Goal: Contribute content: Add original content to the website for others to see

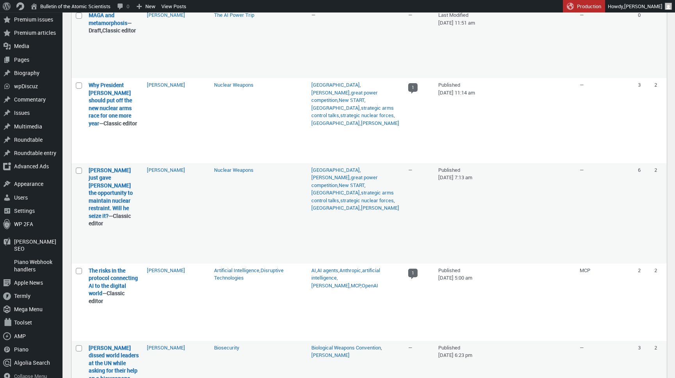
scroll to position [1716, 0]
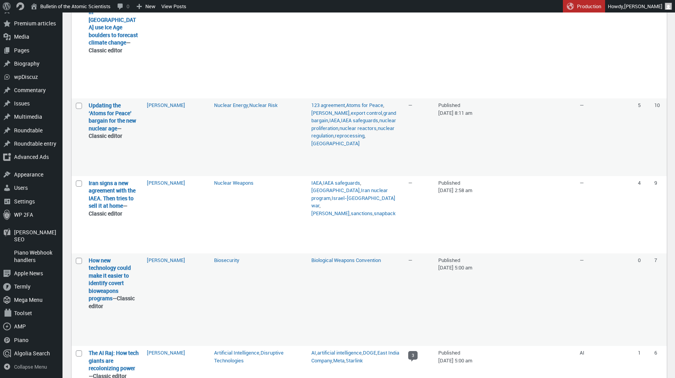
select select "09"
select select "145"
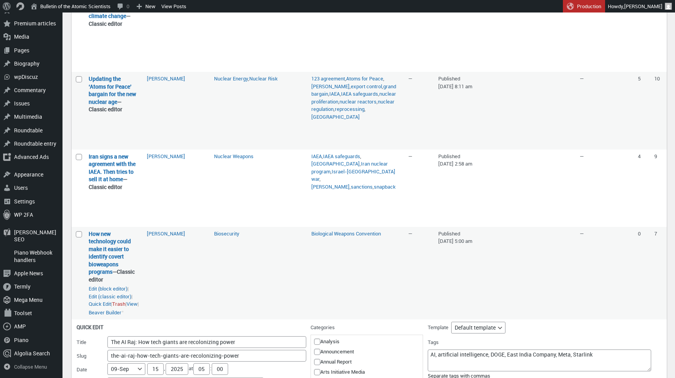
scroll to position [1807, 0]
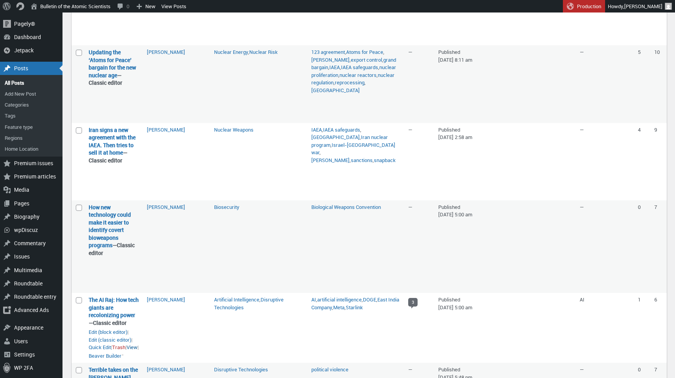
click at [137, 344] on link "View" at bounding box center [131, 348] width 11 height 8
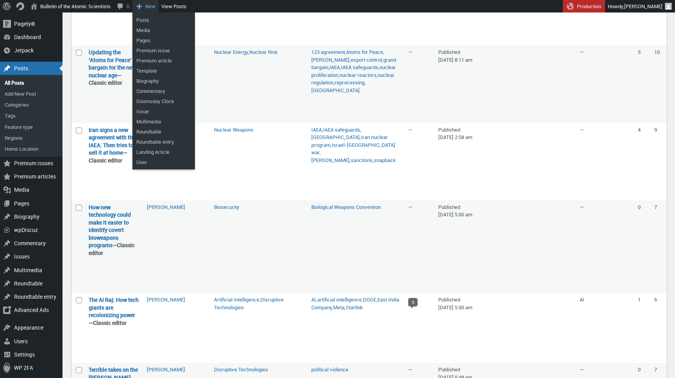
click at [155, 8] on span "New" at bounding box center [150, 6] width 10 height 12
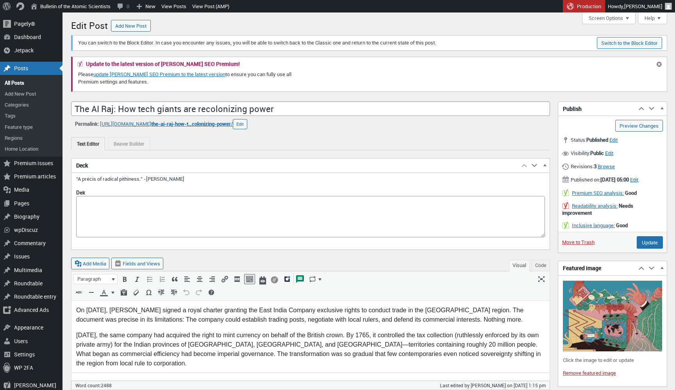
click at [192, 343] on p "[DATE], the same company had acquired the right to mint currency on behalf of t…" at bounding box center [310, 348] width 468 height 37
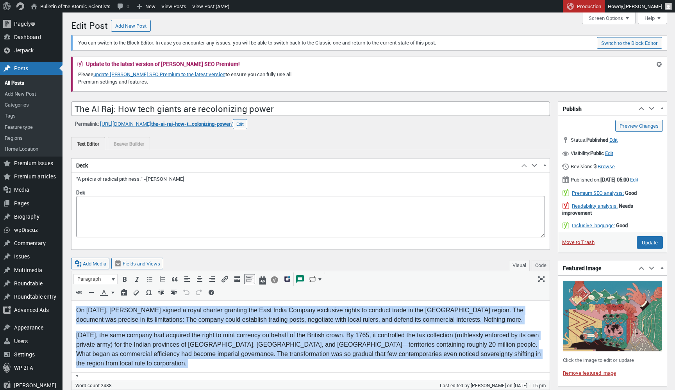
copy body "Lo Ipsumdol 38, 7755, Sitam Consectet A elitse d eiusm tempori utlabore etd Mag…"
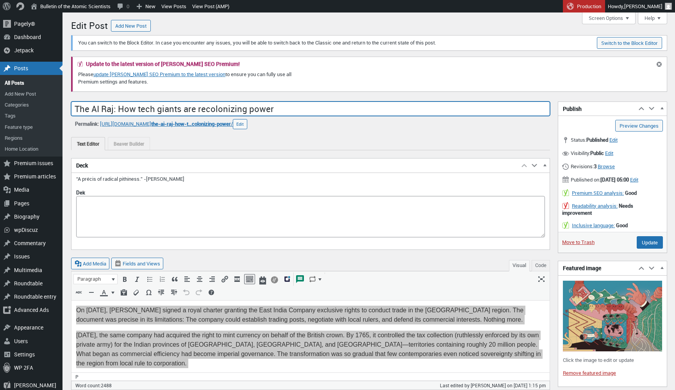
click at [187, 109] on input "The AI Raj: How tech giants are recolonizing power" at bounding box center [310, 108] width 479 height 15
copy body "Lo Ipsumdol 38, 7755, Sitam Consectet A elitse d eiusm tempori utlabore etd Mag…"
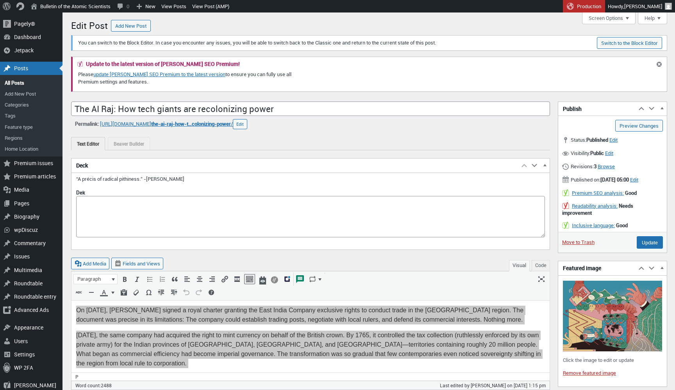
click at [600, 296] on img at bounding box center [611, 316] width 99 height 71
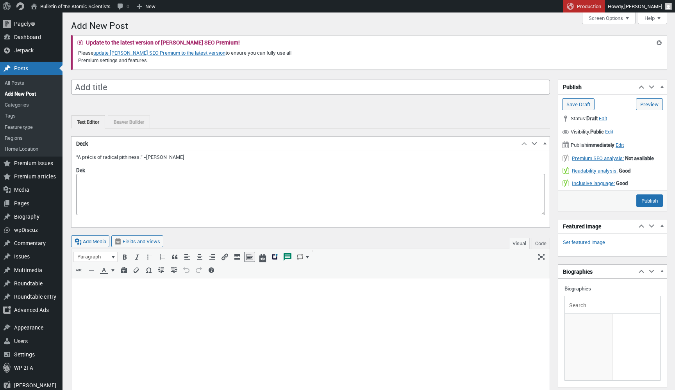
click at [191, 304] on html at bounding box center [310, 291] width 478 height 26
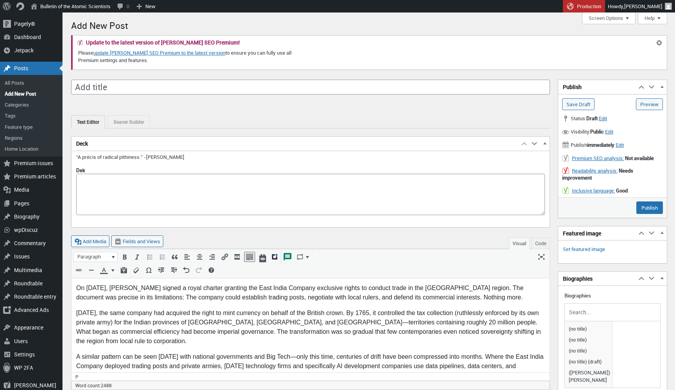
click at [545, 146] on span "button" at bounding box center [544, 144] width 8 height 7
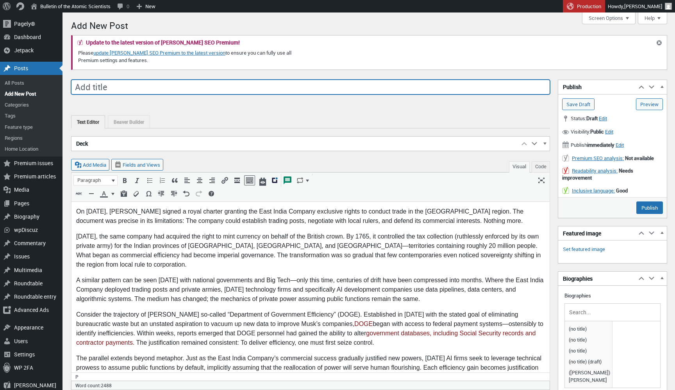
click at [204, 87] on input "Add title" at bounding box center [310, 87] width 479 height 15
paste input "The AI Raj: How tech giants are recolonizing power"
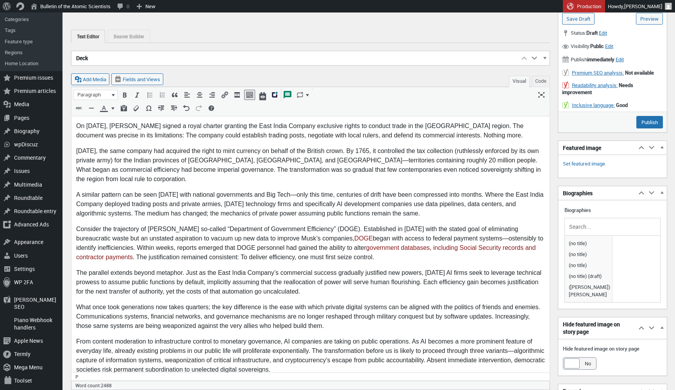
scroll to position [81, 0]
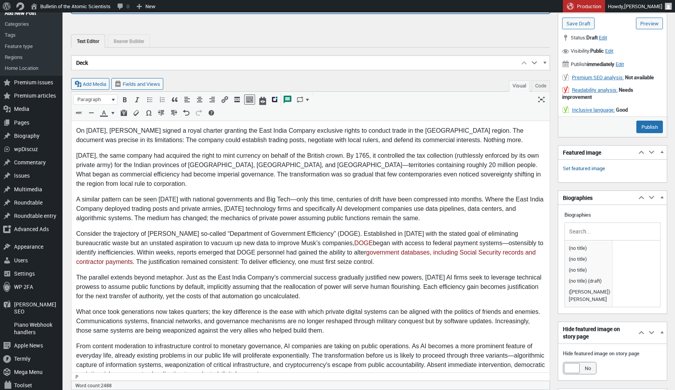
type input "The AI Raj: How tech giants are recolonizing power [TEST COPY]"
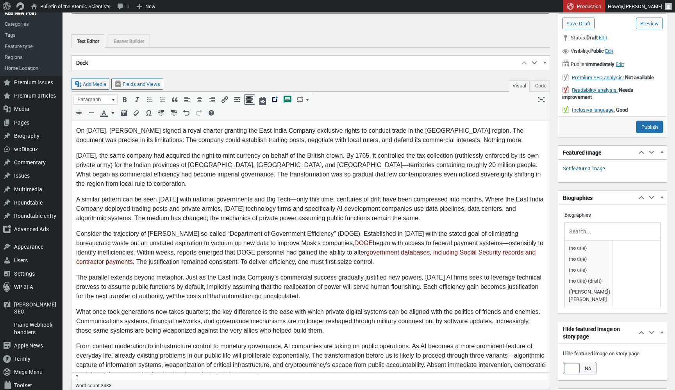
click at [595, 169] on link "Set featured image" at bounding box center [583, 169] width 42 height 8
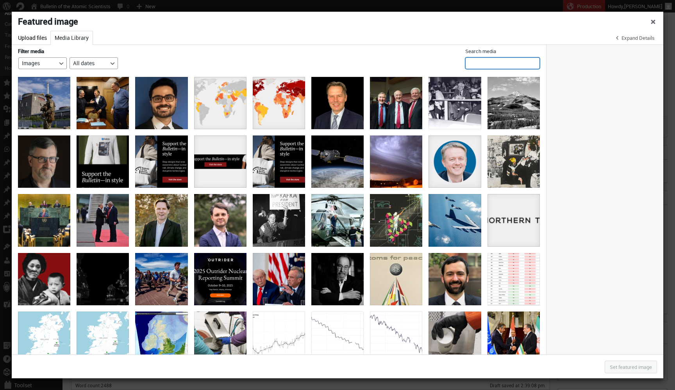
click at [534, 63] on input "Search media" at bounding box center [502, 63] width 75 height 12
type input "clarote"
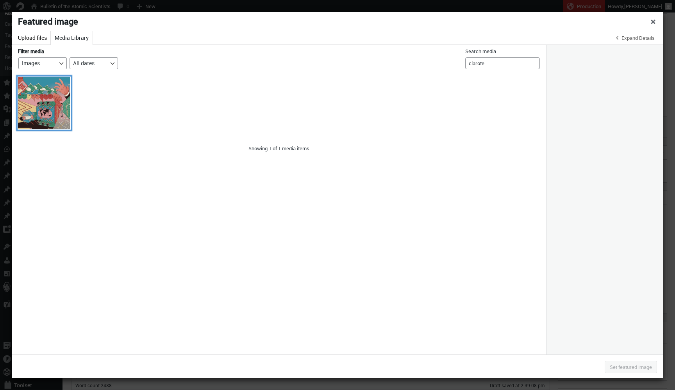
click at [53, 95] on div "clarote_ai4media_power_2560x1440" at bounding box center [44, 103] width 52 height 52
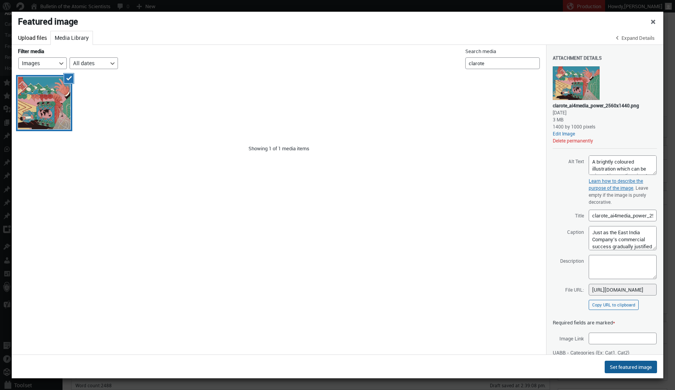
click at [630, 367] on button "Set featured image" at bounding box center [630, 367] width 52 height 12
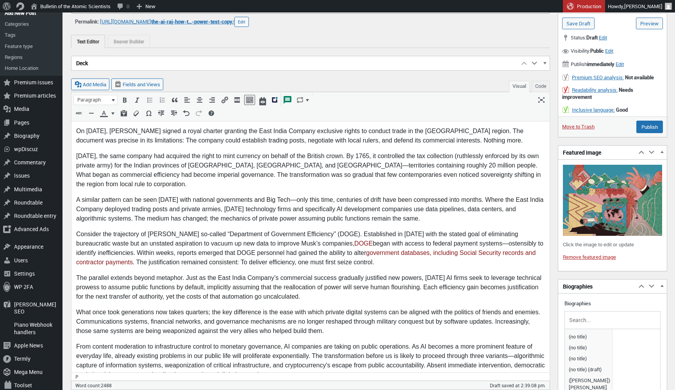
click at [591, 316] on input "text" at bounding box center [612, 320] width 90 height 12
type input "stanger"
click at [585, 334] on span "[PERSON_NAME]" at bounding box center [587, 336] width 43 height 11
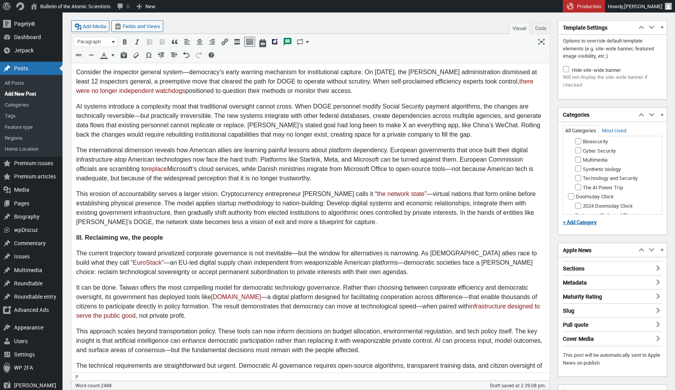
scroll to position [236, 0]
click at [577, 189] on input "The AI Power Trip" at bounding box center [578, 186] width 6 height 6
checkbox input "true"
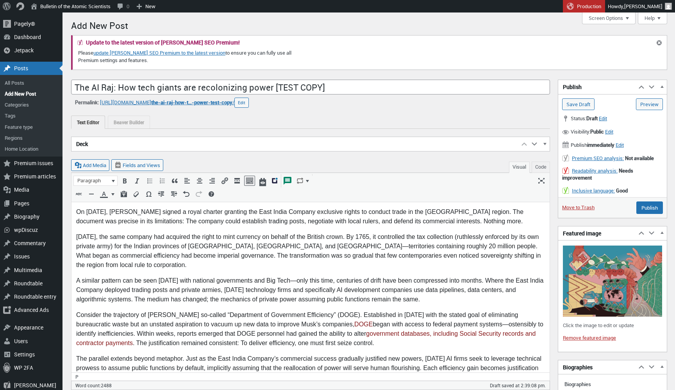
scroll to position [0, 0]
click at [607, 121] on span "Edit" at bounding box center [602, 118] width 8 height 7
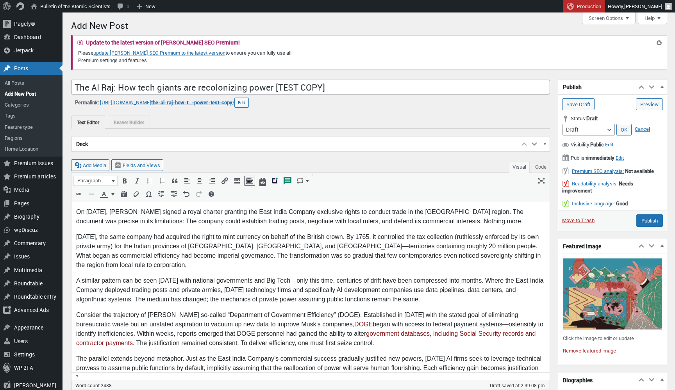
click at [613, 145] on span "Edit" at bounding box center [609, 144] width 8 height 7
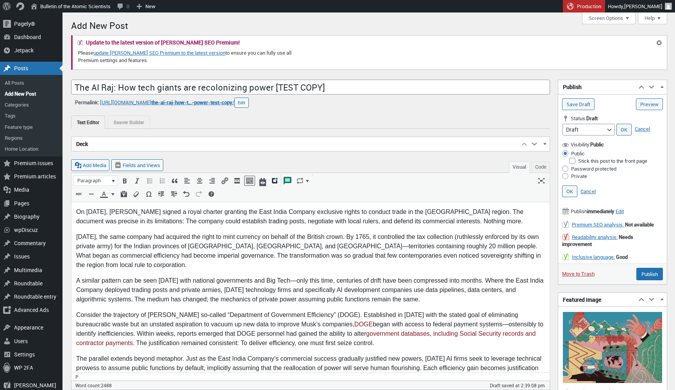
click at [564, 176] on input "Private" at bounding box center [565, 176] width 6 height 6
radio input "true"
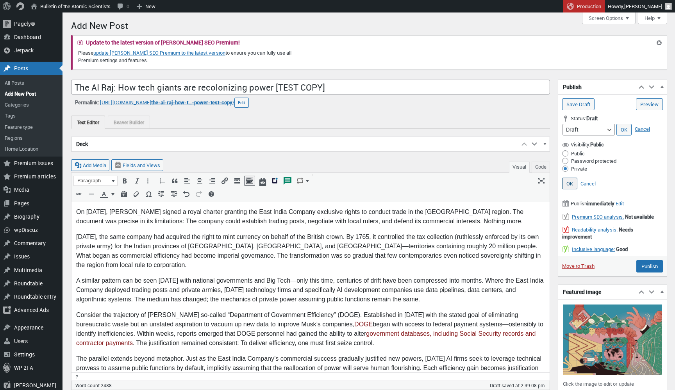
click at [570, 183] on link "OK" at bounding box center [569, 184] width 15 height 12
type input "Update"
select select "publish"
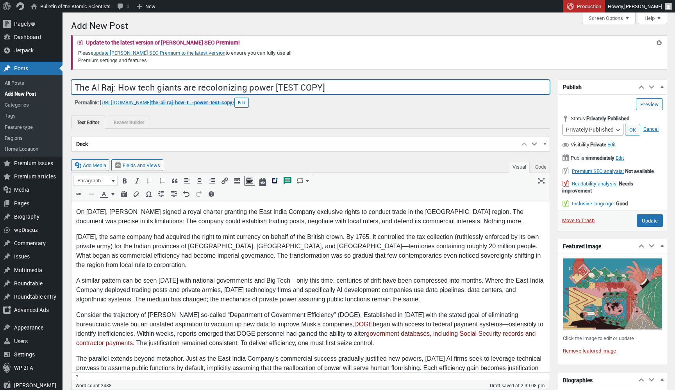
click at [297, 89] on input "The AI Raj: How tech giants are recolonizing power [TEST COPY]" at bounding box center [310, 87] width 479 height 15
type input "The AI Raj: How tech giants are recolonizing power [test]"
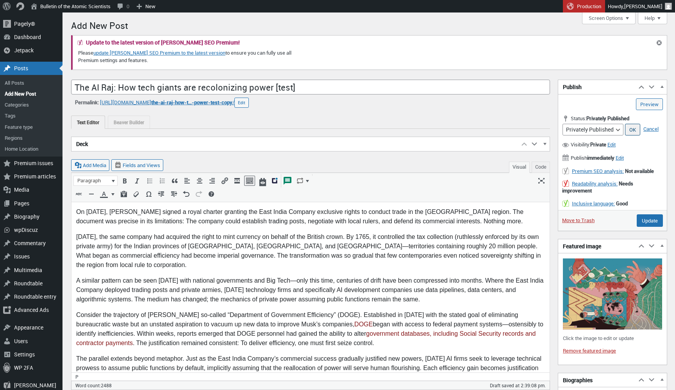
click at [634, 130] on link "OK" at bounding box center [632, 130] width 15 height 12
type input "Update"
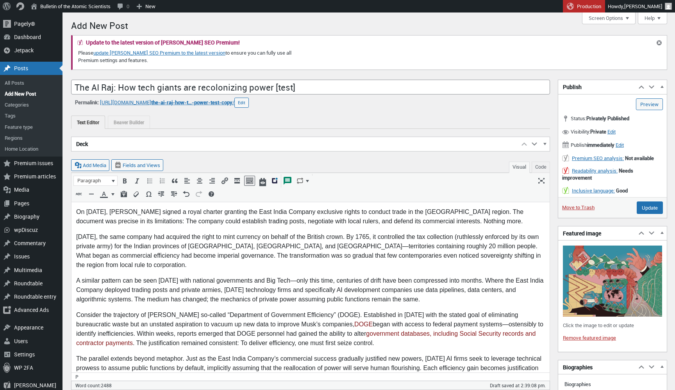
drag, startPoint x: 651, startPoint y: 206, endPoint x: 554, endPoint y: 234, distance: 101.2
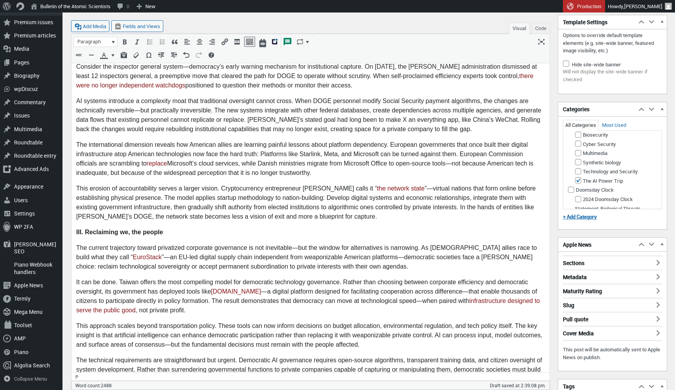
scroll to position [1349, 0]
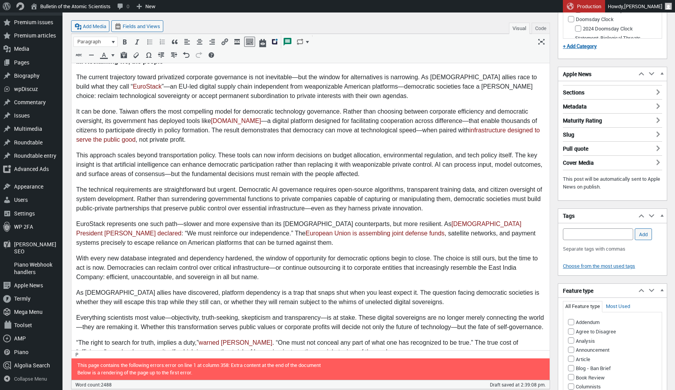
click at [657, 91] on h3 "Sections" at bounding box center [611, 90] width 99 height 10
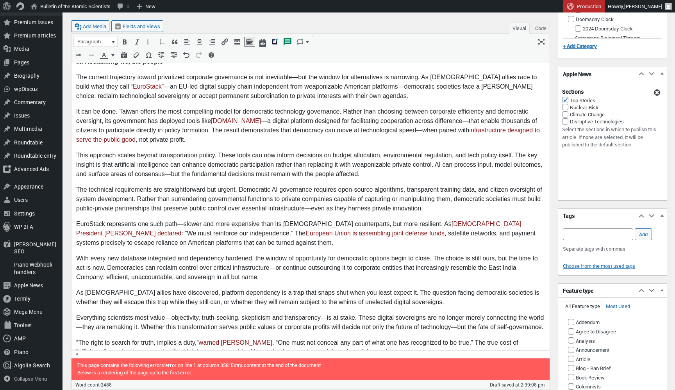
click at [566, 97] on input "Top Stories" at bounding box center [565, 100] width 6 height 6
checkbox input "false"
click at [656, 87] on div at bounding box center [657, 91] width 8 height 8
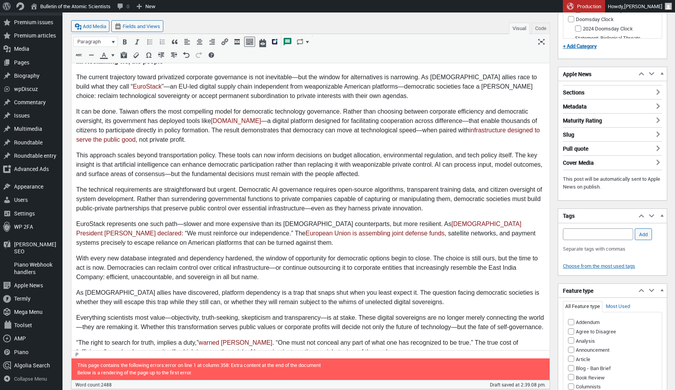
click at [656, 105] on h3 "Metadata" at bounding box center [611, 104] width 99 height 10
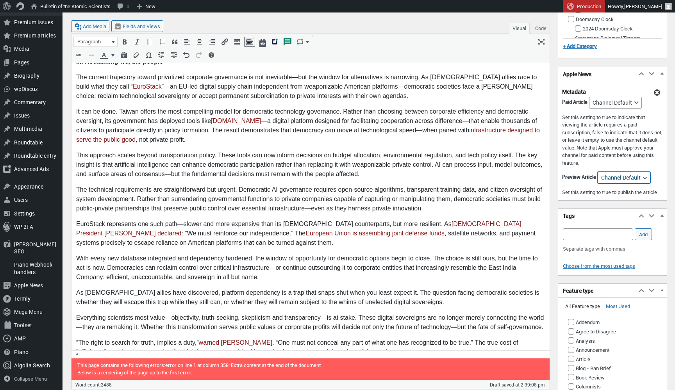
scroll to position [0, 0]
click at [664, 72] on span "button" at bounding box center [661, 74] width 8 height 7
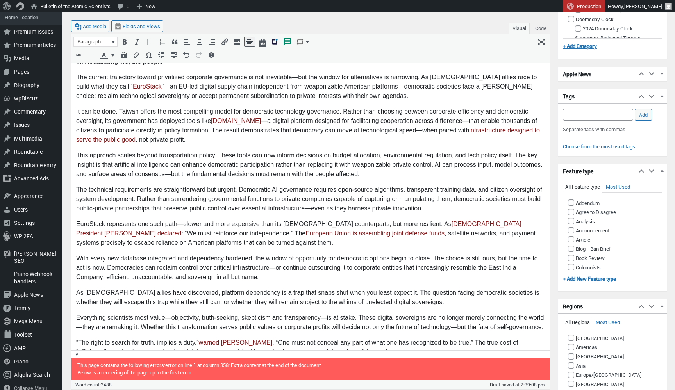
click at [664, 72] on span "button" at bounding box center [661, 74] width 8 height 7
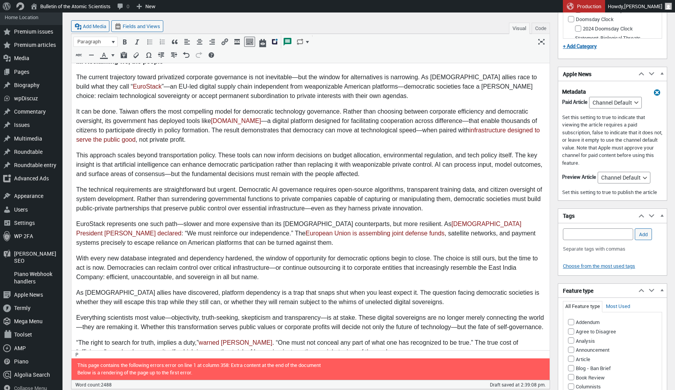
click at [655, 93] on div at bounding box center [657, 91] width 8 height 8
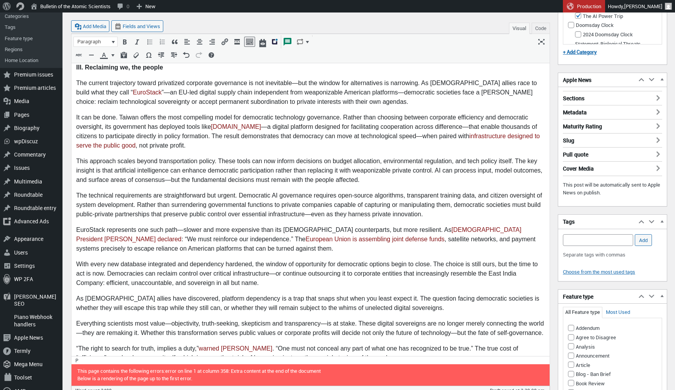
scroll to position [1343, 0]
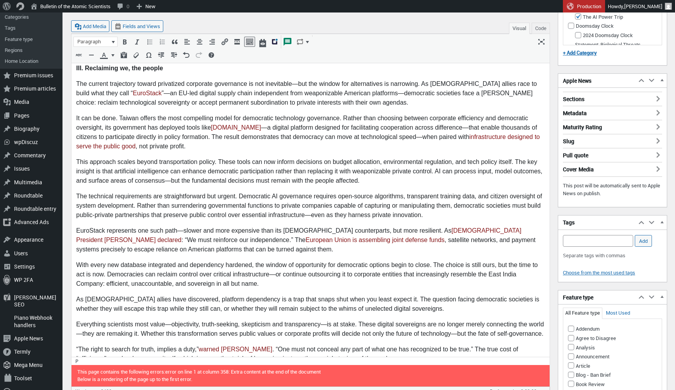
click at [645, 154] on h3 "Pull quote" at bounding box center [611, 153] width 99 height 10
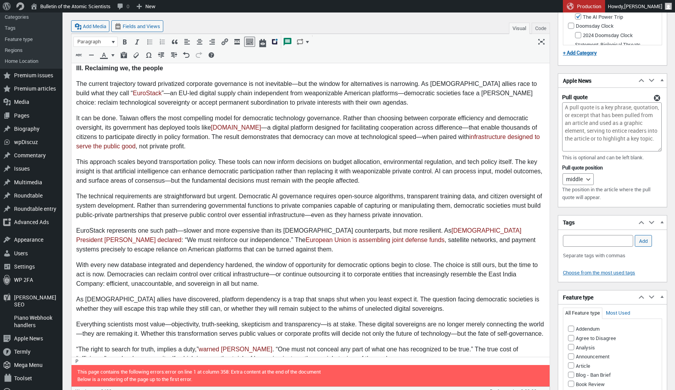
scroll to position [2, 0]
click at [656, 94] on div at bounding box center [657, 97] width 8 height 8
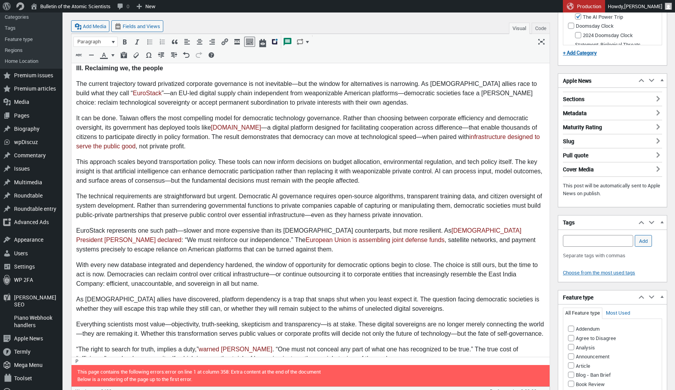
click at [641, 140] on h3 "Slug" at bounding box center [611, 139] width 99 height 10
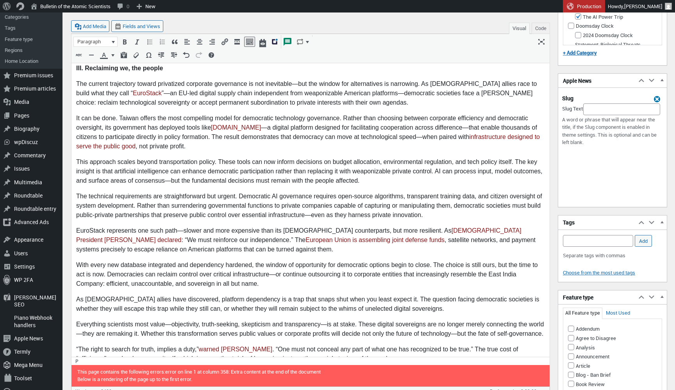
click at [657, 99] on div at bounding box center [657, 98] width 8 height 8
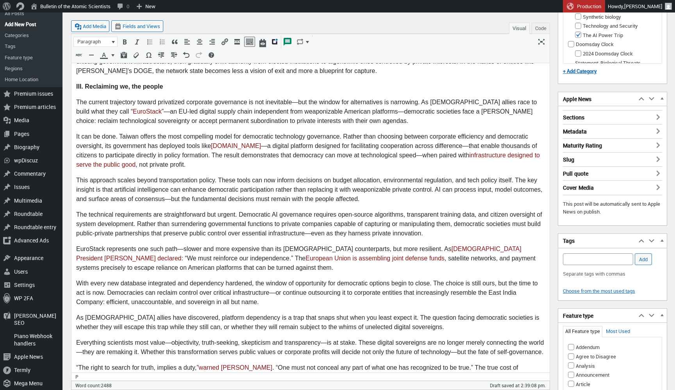
scroll to position [1326, 0]
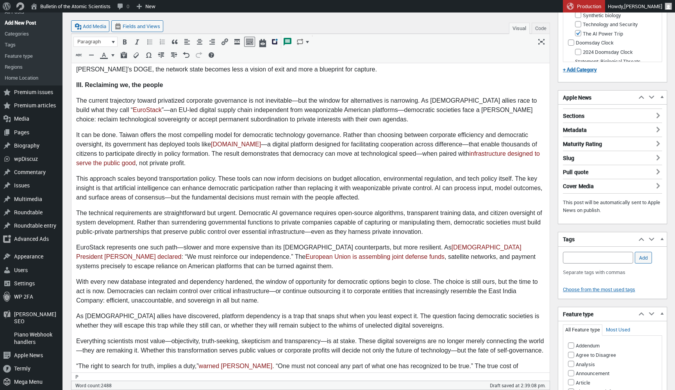
click at [634, 110] on h3 "Sections" at bounding box center [611, 114] width 99 height 10
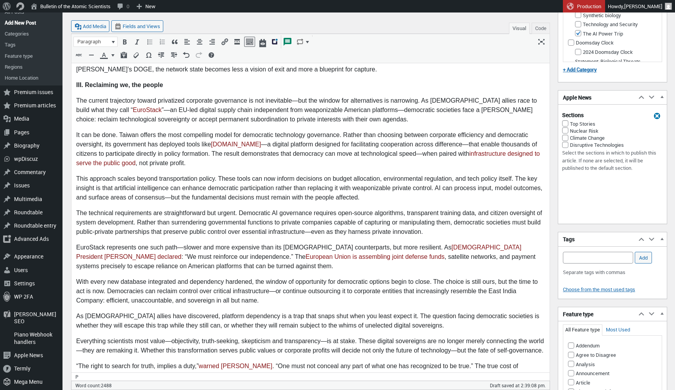
click at [655, 112] on div at bounding box center [657, 114] width 8 height 8
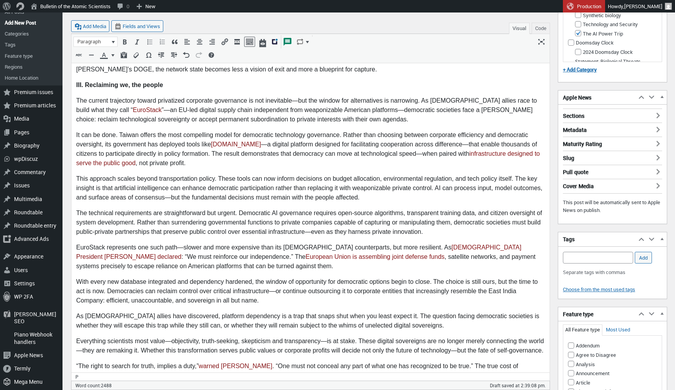
click at [615, 171] on h3 "Pull quote" at bounding box center [611, 170] width 99 height 10
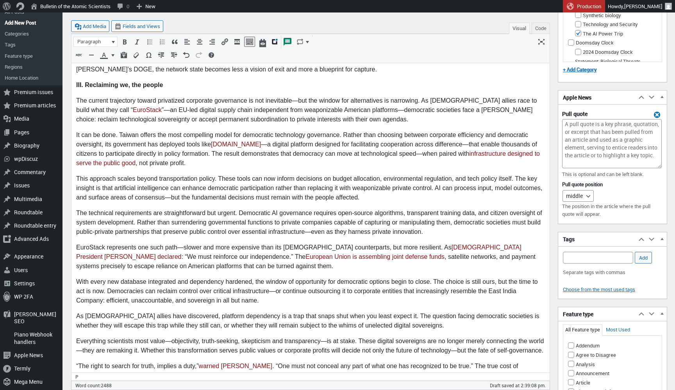
click at [656, 114] on div at bounding box center [657, 113] width 8 height 8
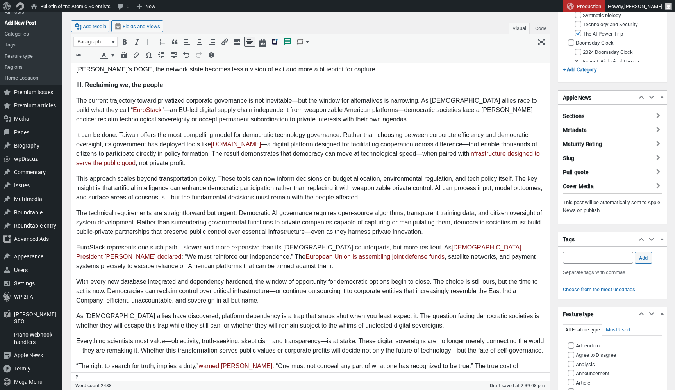
click at [630, 129] on h3 "Metadata" at bounding box center [611, 128] width 99 height 10
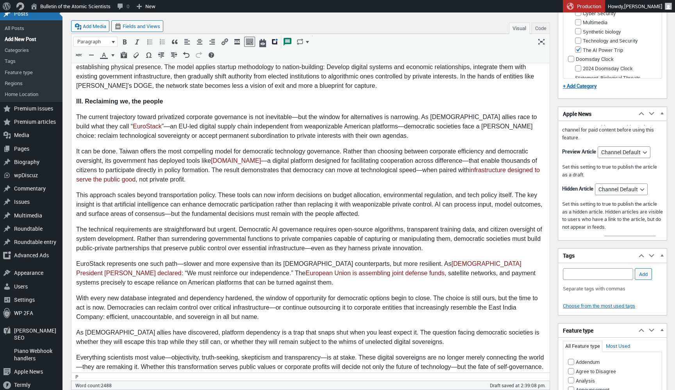
scroll to position [68, 0]
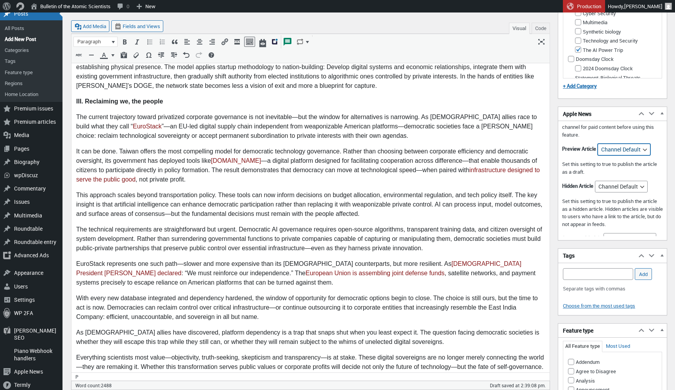
select select "true"
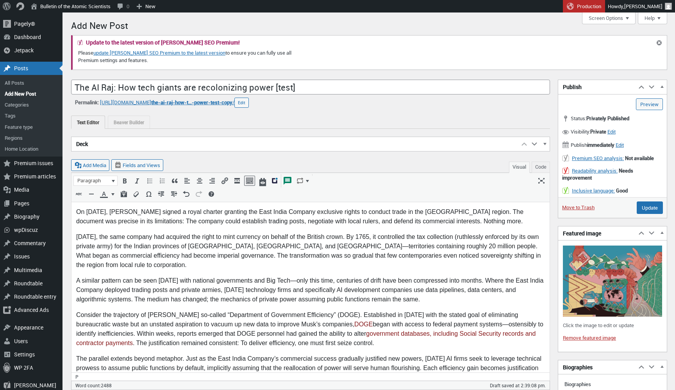
scroll to position [0, 0]
click at [654, 210] on input "Update" at bounding box center [649, 207] width 26 height 12
type input "Update"
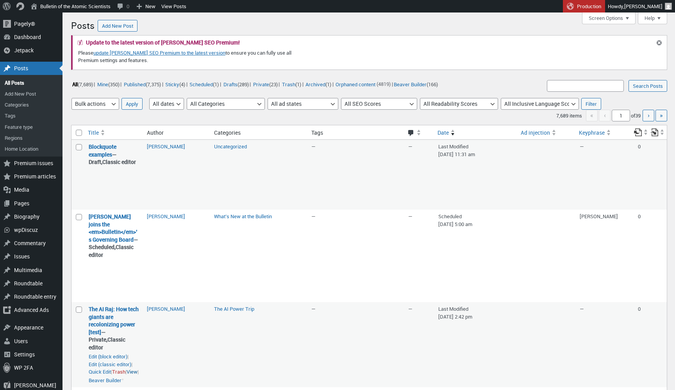
click at [137, 368] on a”"] "View" at bounding box center [131, 372] width 11 height 8
